Goal: Task Accomplishment & Management: Manage account settings

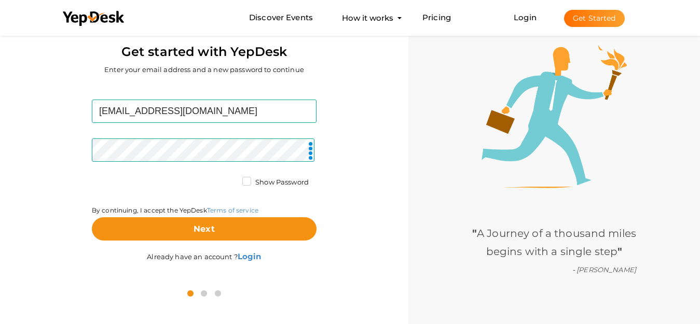
scroll to position [33, 0]
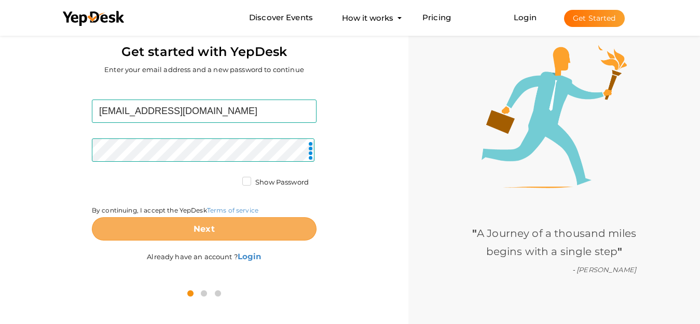
click at [205, 234] on b "Next" at bounding box center [204, 229] width 21 height 10
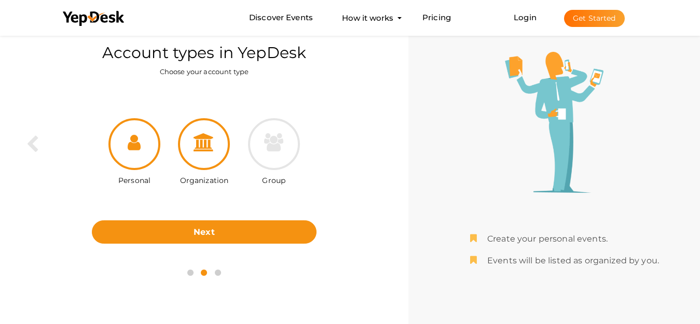
click at [215, 160] on div at bounding box center [204, 144] width 52 height 52
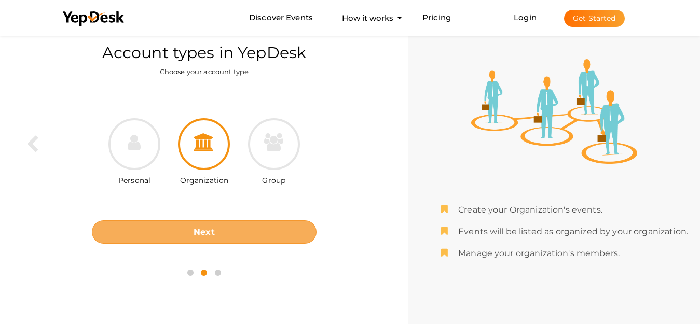
click at [224, 235] on button "Next" at bounding box center [204, 232] width 225 height 23
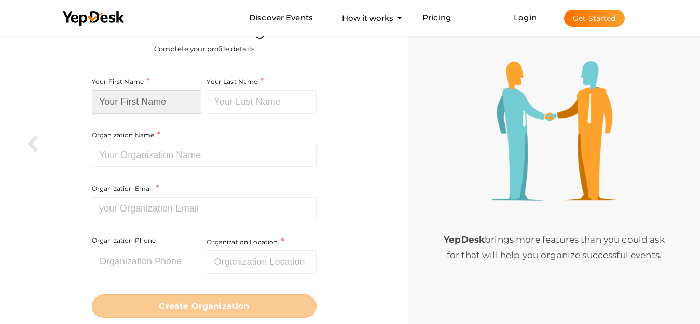
click at [162, 105] on input at bounding box center [147, 101] width 110 height 23
paste input "Zehl & Associates - [GEOGRAPHIC_DATA]"
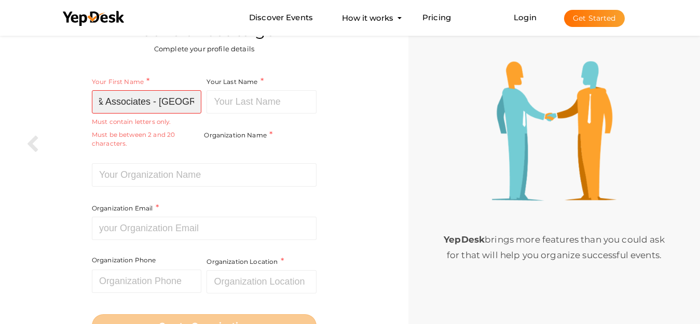
type input "Zehl & Associates - [GEOGRAPHIC_DATA]"
click at [149, 156] on div "Your First Name Zehl & Associates - Houston Required. Must contain letters only…" at bounding box center [148, 120] width 113 height 88
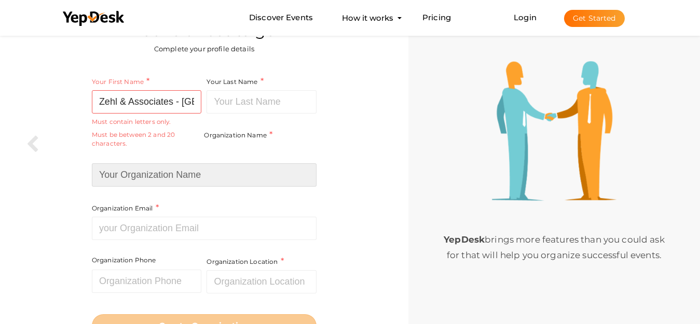
click at [139, 169] on input at bounding box center [204, 175] width 225 height 23
paste input "Zehl & Associates - [GEOGRAPHIC_DATA]"
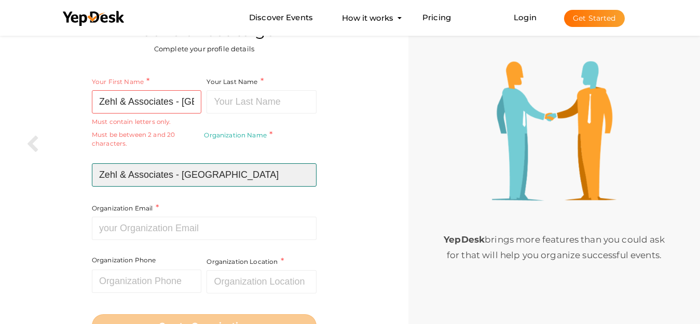
type input "Zehl & Associates - [GEOGRAPHIC_DATA]"
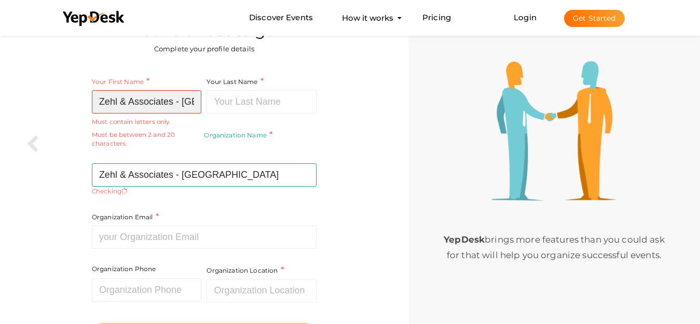
scroll to position [0, 23]
drag, startPoint x: 184, startPoint y: 104, endPoint x: 314, endPoint y: 104, distance: 129.3
click at [314, 104] on div "Your First Name Zehl & Associates - Houston Required. Must contain letters only…" at bounding box center [204, 175] width 225 height 199
type input "Zehl & Associates -"
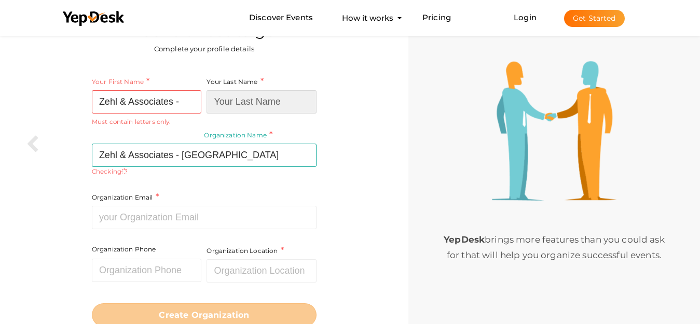
click at [243, 103] on input at bounding box center [262, 101] width 110 height 23
paste input "Houston"
type input "Houston"
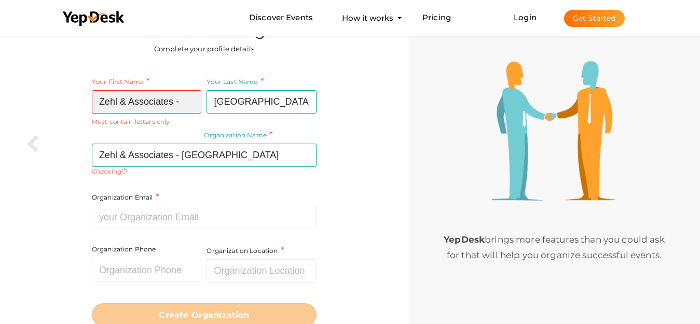
click at [193, 105] on input "Zehl & Associates -" at bounding box center [147, 101] width 110 height 23
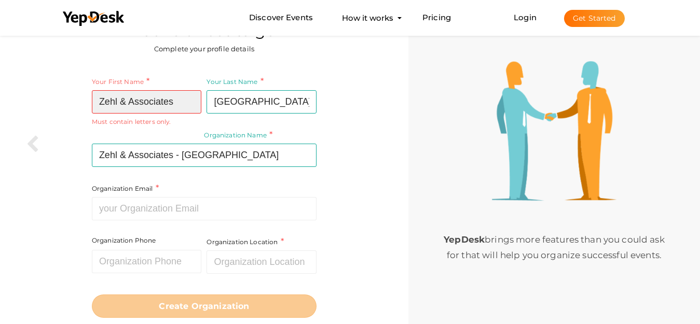
click at [122, 103] on input "Zehl & Associates" at bounding box center [147, 101] width 110 height 23
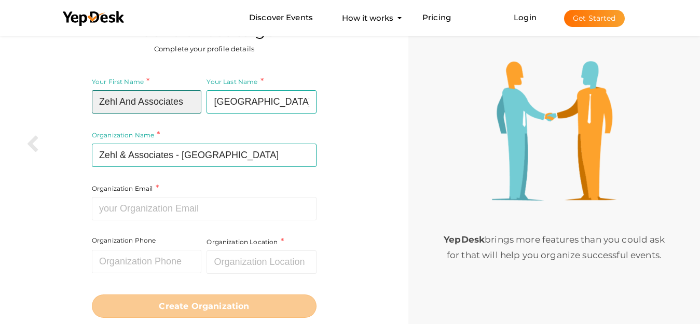
type input "Zehl And Associates"
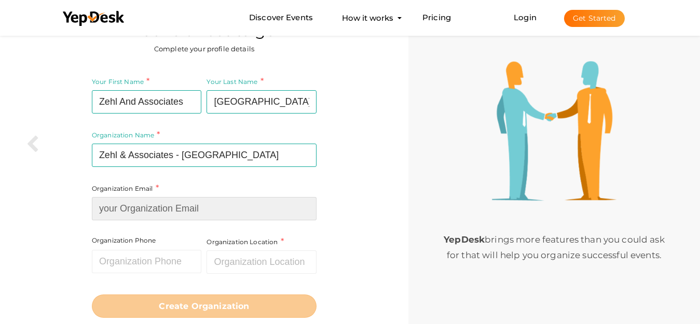
click at [174, 206] on input at bounding box center [204, 208] width 225 height 23
paste input "[EMAIL_ADDRESS][DOMAIN_NAME]"
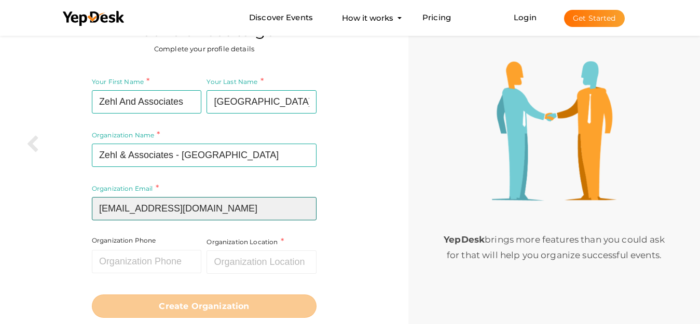
type input "[EMAIL_ADDRESS][DOMAIN_NAME]"
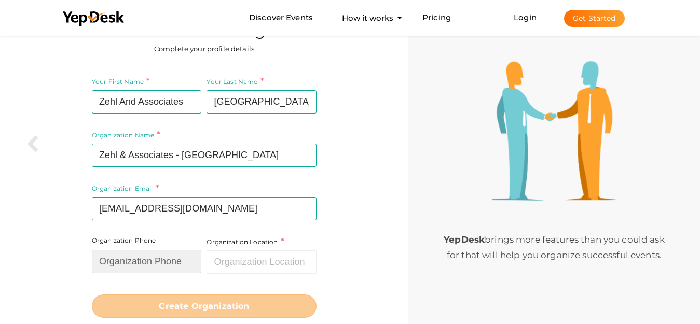
paste input "7133223878"
type input "7133223878"
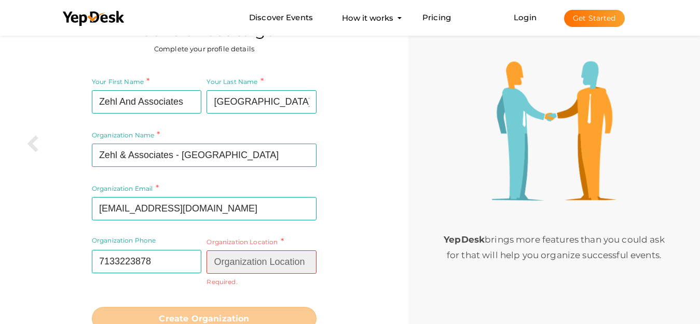
paste input "Houston, TX 77056"
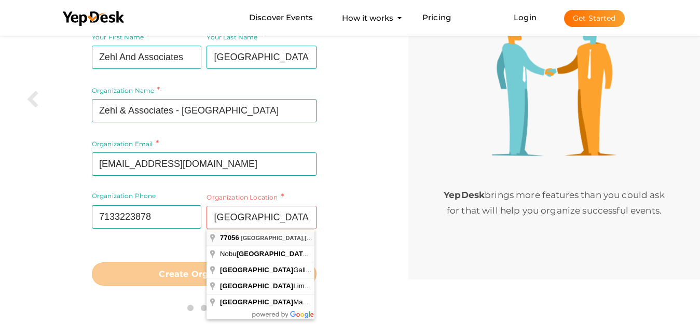
type input "[GEOGRAPHIC_DATA], [GEOGRAPHIC_DATA]"
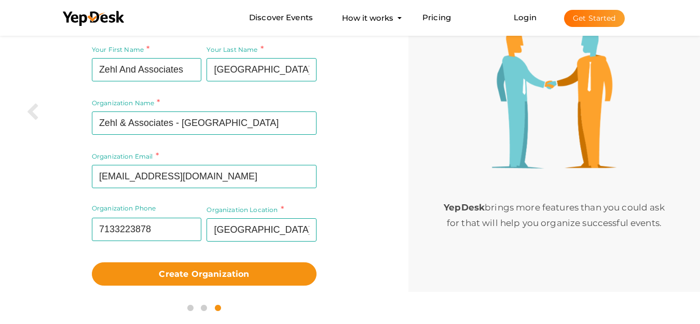
scroll to position [65, 0]
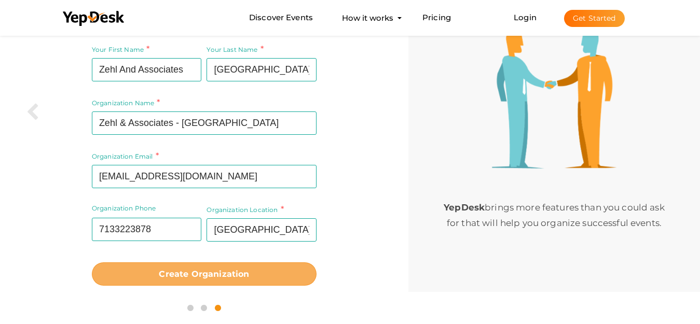
click at [210, 268] on button "Create Organization" at bounding box center [204, 274] width 225 height 23
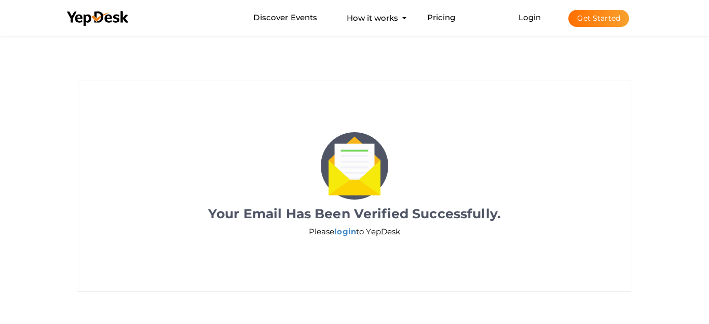
click at [342, 161] on img at bounding box center [354, 165] width 67 height 67
click at [342, 231] on link "login" at bounding box center [345, 232] width 22 height 10
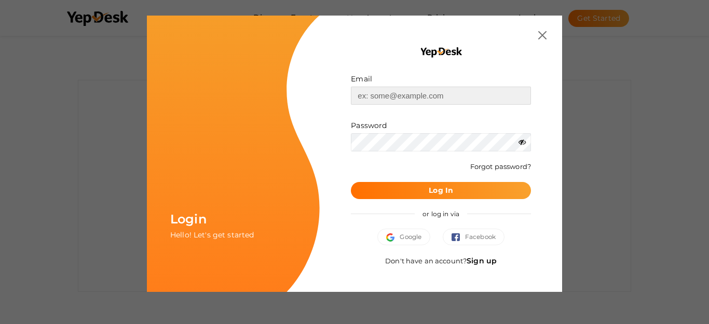
click at [411, 96] on input "text" at bounding box center [441, 96] width 180 height 18
paste input "[EMAIL_ADDRESS][DOMAIN_NAME]"
type input "[EMAIL_ADDRESS][DOMAIN_NAME]"
click at [441, 192] on b "Log In" at bounding box center [441, 190] width 24 height 9
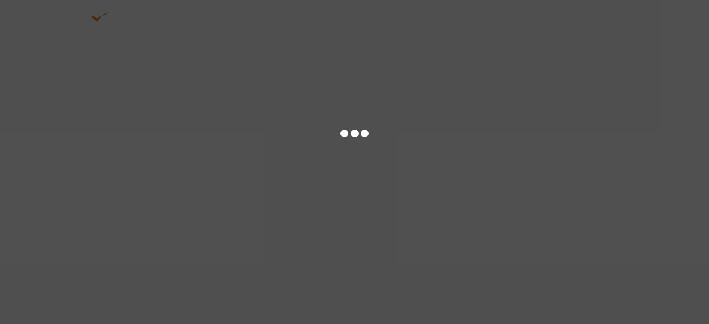
click at [487, 146] on div at bounding box center [354, 162] width 709 height 324
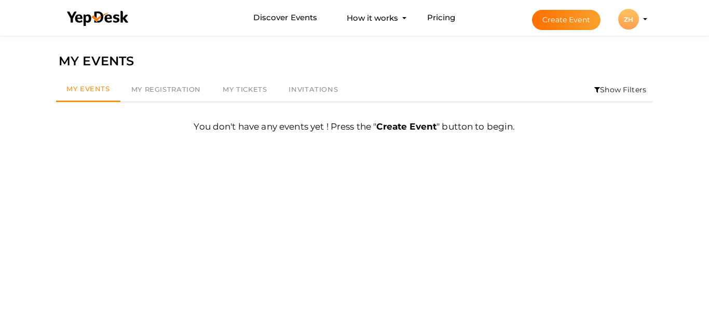
scroll to position [33, 0]
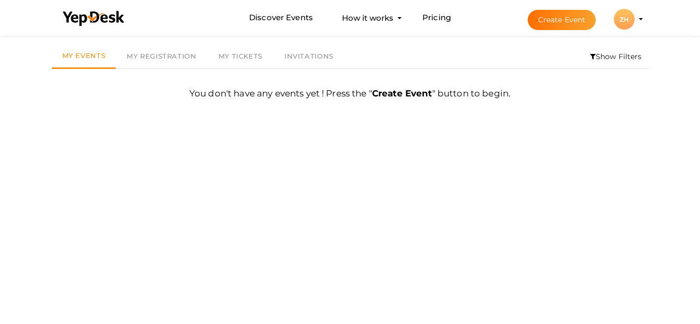
click at [631, 21] on div "ZH" at bounding box center [624, 19] width 21 height 21
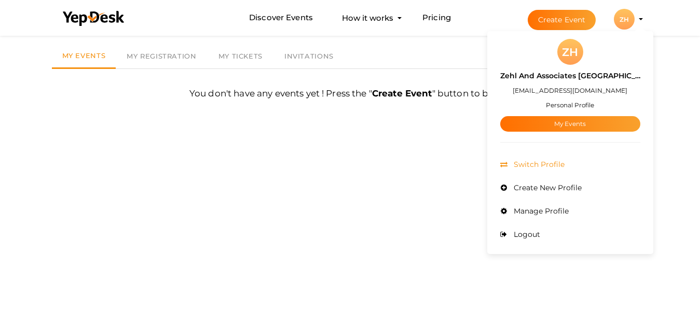
click at [565, 165] on span "Switch Profile" at bounding box center [537, 164] width 53 height 9
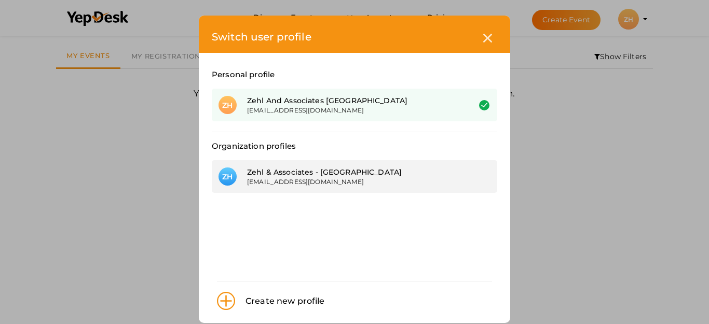
click at [324, 170] on div "Zehl & Associates - [GEOGRAPHIC_DATA]" at bounding box center [350, 172] width 207 height 10
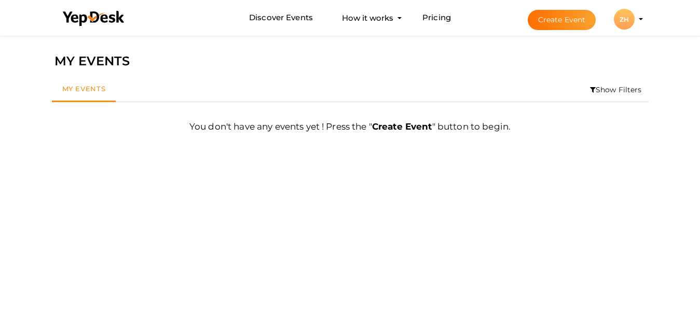
click at [629, 17] on div "ZH" at bounding box center [624, 19] width 21 height 21
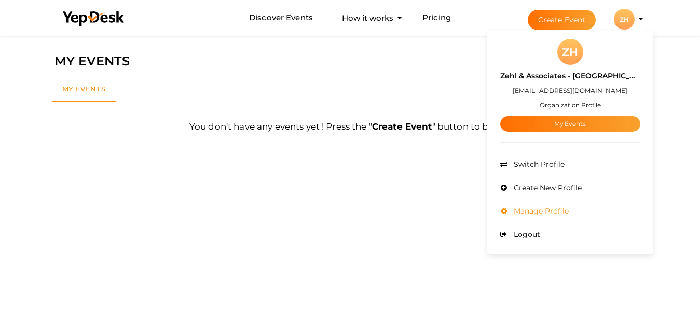
click at [550, 214] on span "Manage Profile" at bounding box center [540, 211] width 58 height 9
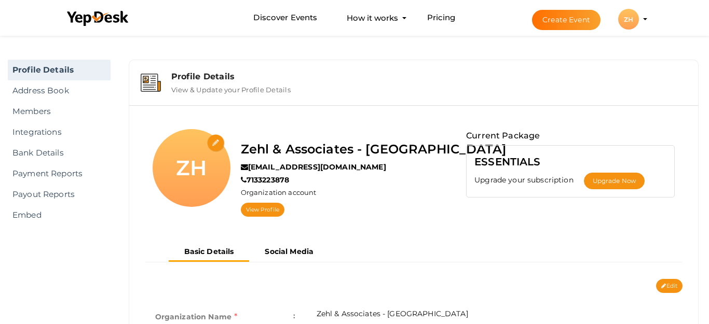
scroll to position [33, 0]
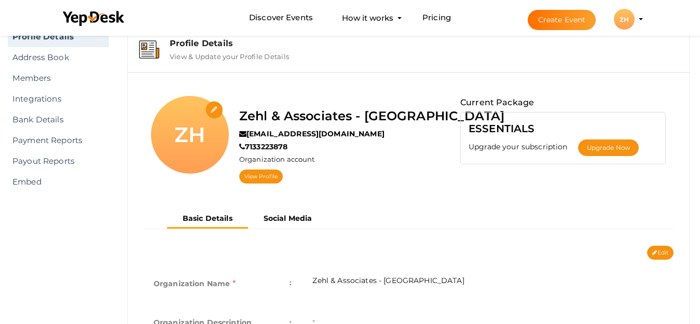
click at [220, 107] on input "file" at bounding box center [215, 110] width 18 height 18
type input "C:\fakepath\logo400.jpg"
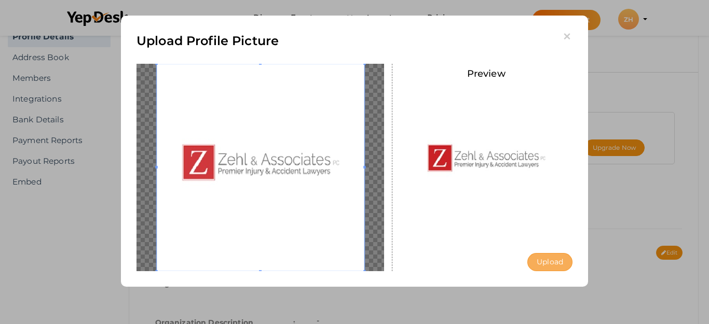
click at [546, 263] on button "Upload" at bounding box center [549, 262] width 45 height 18
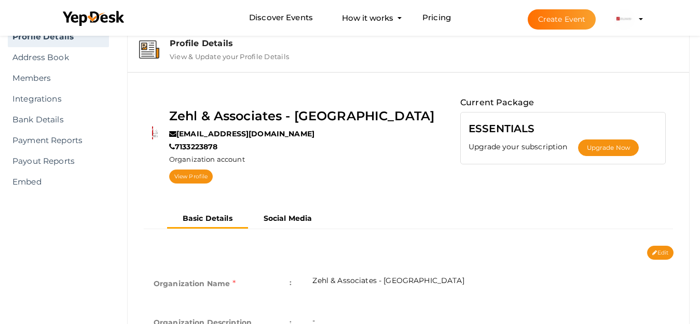
scroll to position [33, 0]
click at [663, 253] on button "Edit" at bounding box center [660, 253] width 26 height 14
type input "Zehl & Associates - [GEOGRAPHIC_DATA]"
type input "[EMAIL_ADDRESS][DOMAIN_NAME]"
type input "7133223878"
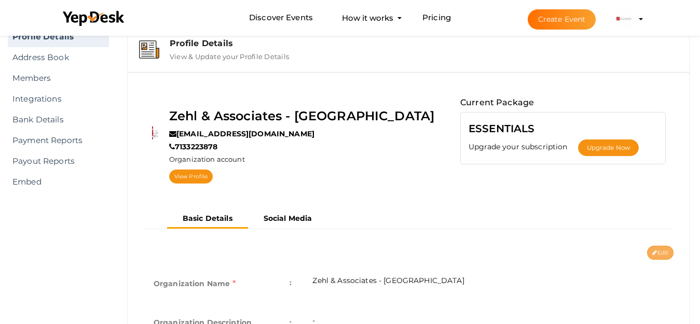
select select "9"
type input "[GEOGRAPHIC_DATA], [GEOGRAPHIC_DATA]"
type input "zehl-&-associates-houston"
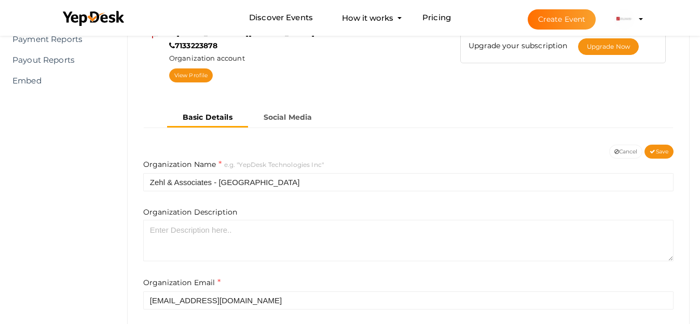
scroll to position [189, 0]
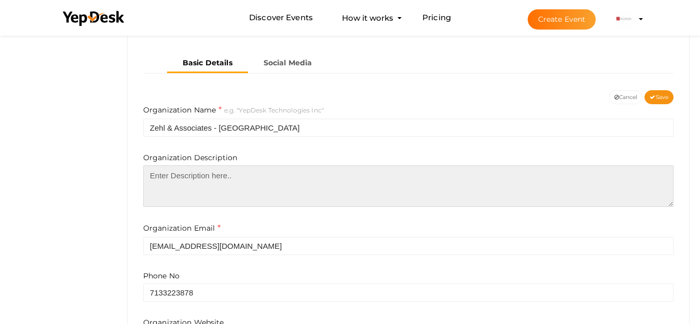
click at [226, 186] on textarea at bounding box center [408, 187] width 531 height 42
paste textarea "Zehl & Associates – Houston is nationally recognized for its team of experience…"
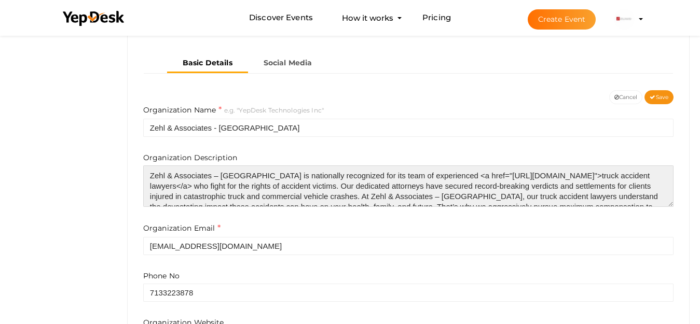
scroll to position [46, 0]
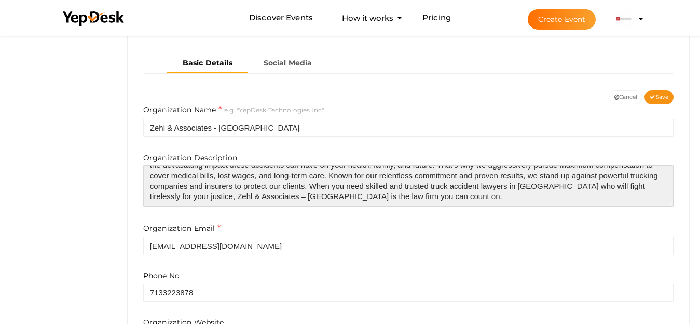
type textarea "Zehl & Associates – Houston is nationally recognized for its team of experience…"
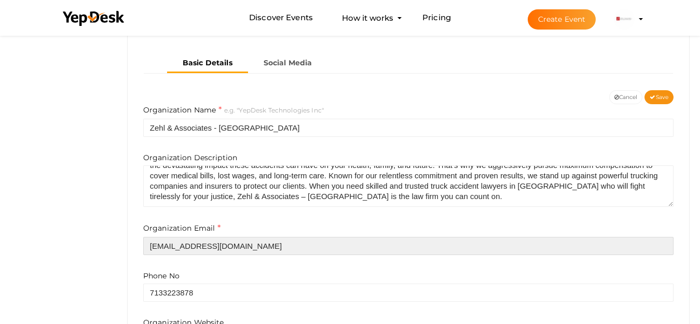
click at [203, 246] on input "[EMAIL_ADDRESS][DOMAIN_NAME]" at bounding box center [408, 246] width 531 height 18
paste input "info@zehllaw"
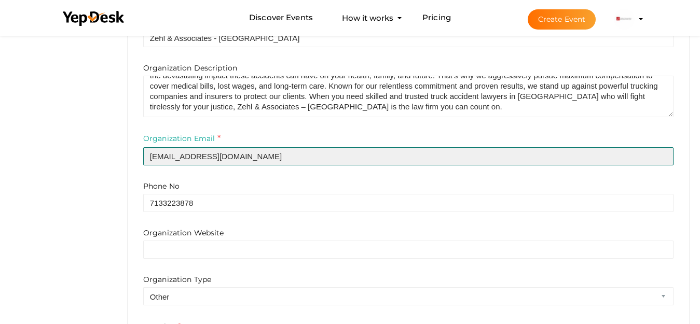
scroll to position [293, 0]
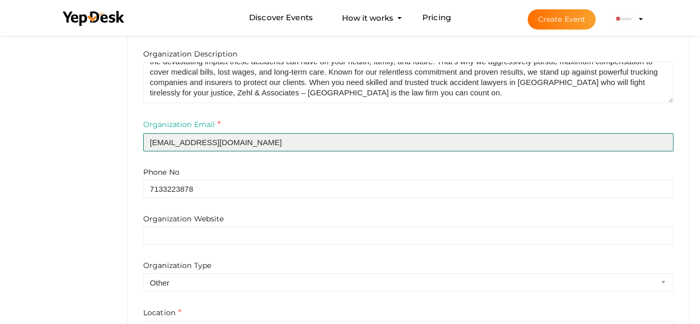
type input "[EMAIL_ADDRESS][DOMAIN_NAME]"
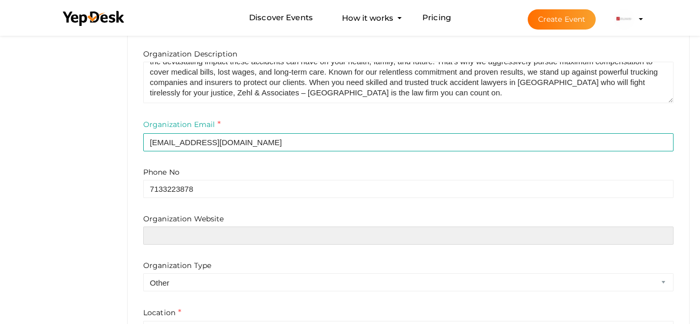
click at [203, 236] on input "text" at bounding box center [408, 236] width 531 height 18
paste input "https://www.zehllaw.com/"
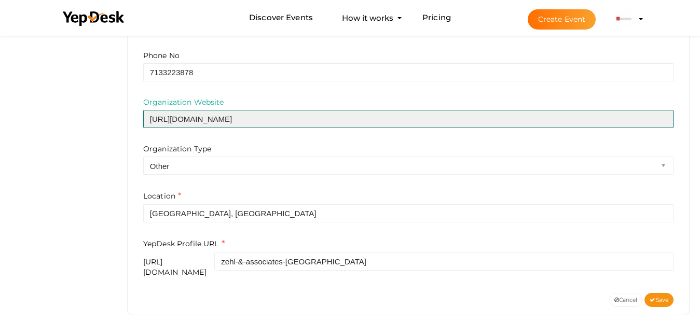
scroll to position [415, 0]
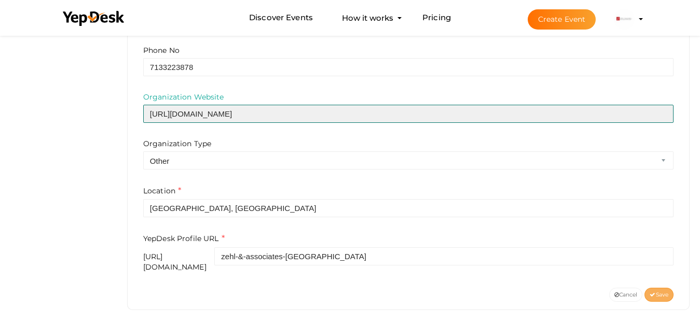
type input "https://www.zehllaw.com/"
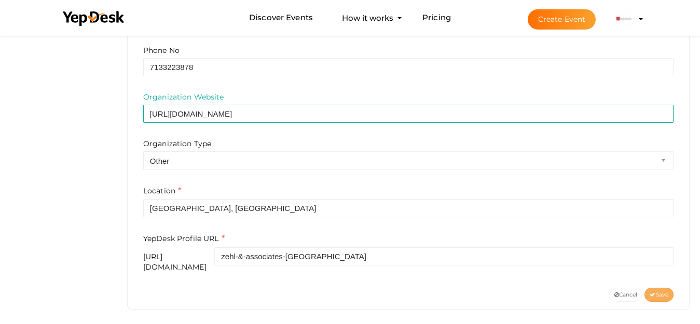
click at [656, 292] on span "Save" at bounding box center [659, 295] width 19 height 7
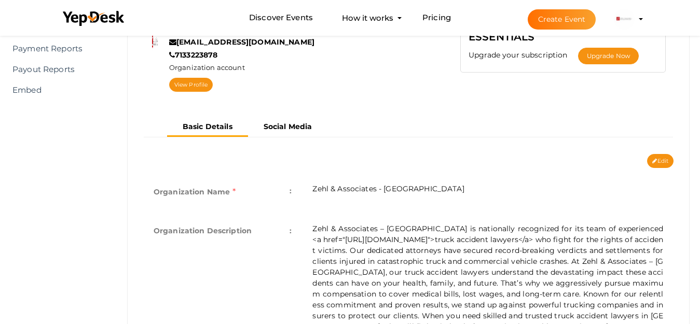
scroll to position [0, 0]
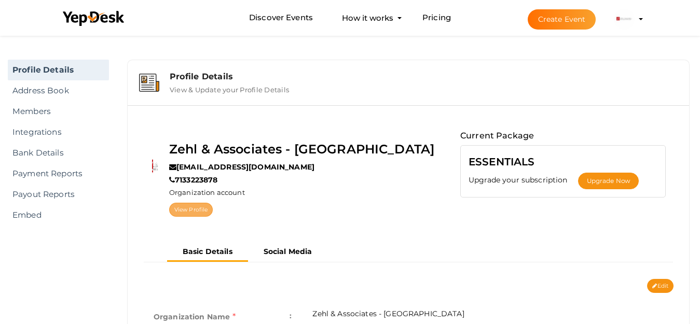
click at [213, 210] on link "View Profile" at bounding box center [191, 210] width 44 height 14
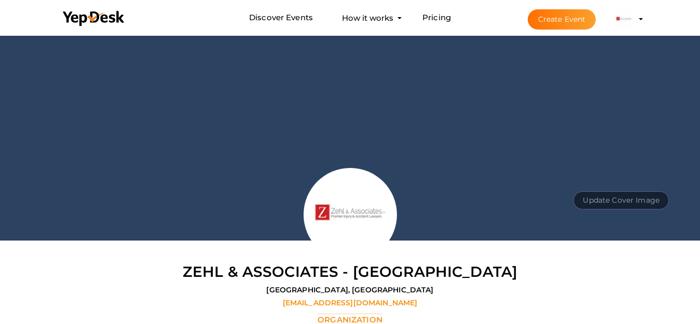
click at [637, 205] on button "Update Cover Image" at bounding box center [622, 201] width 96 height 18
click at [633, 179] on input "file" at bounding box center [620, 177] width 82 height 18
type input "C:\fakepath\banner.jpg"
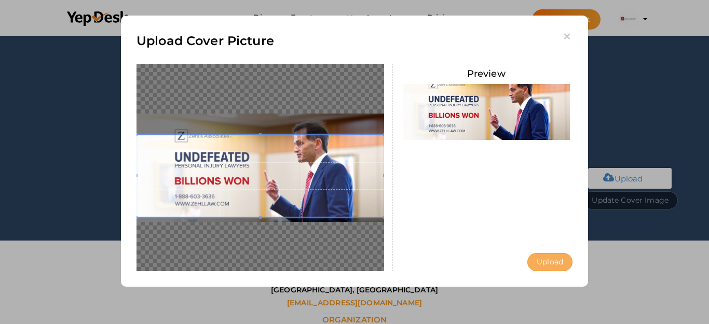
click at [542, 258] on button "Upload" at bounding box center [549, 262] width 45 height 18
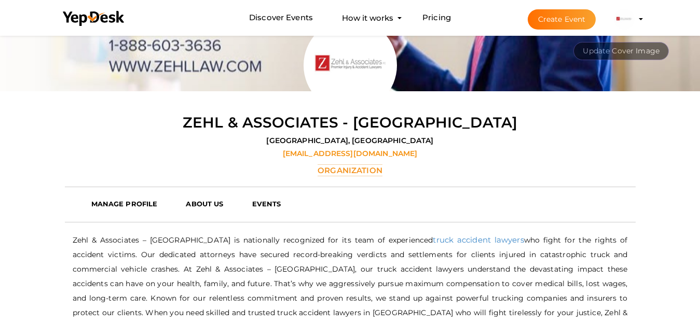
scroll to position [156, 0]
